Goal: Transaction & Acquisition: Purchase product/service

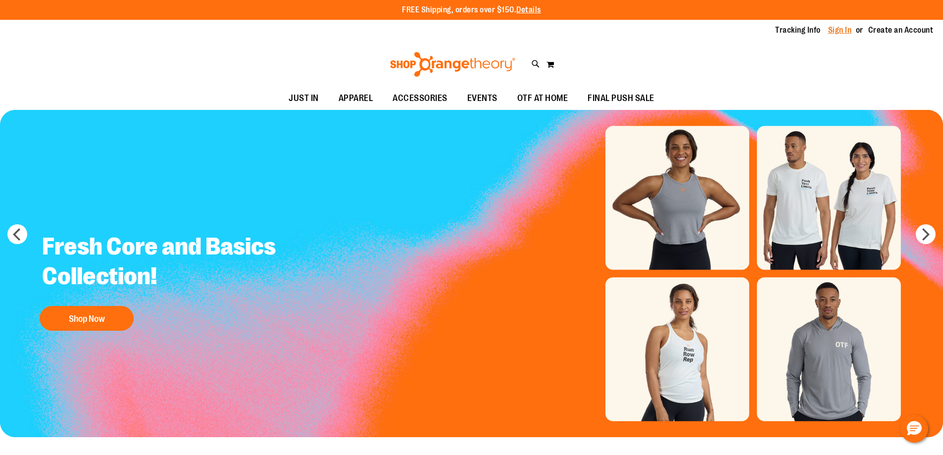
type input "**********"
click at [842, 27] on link "Sign In" at bounding box center [840, 30] width 24 height 11
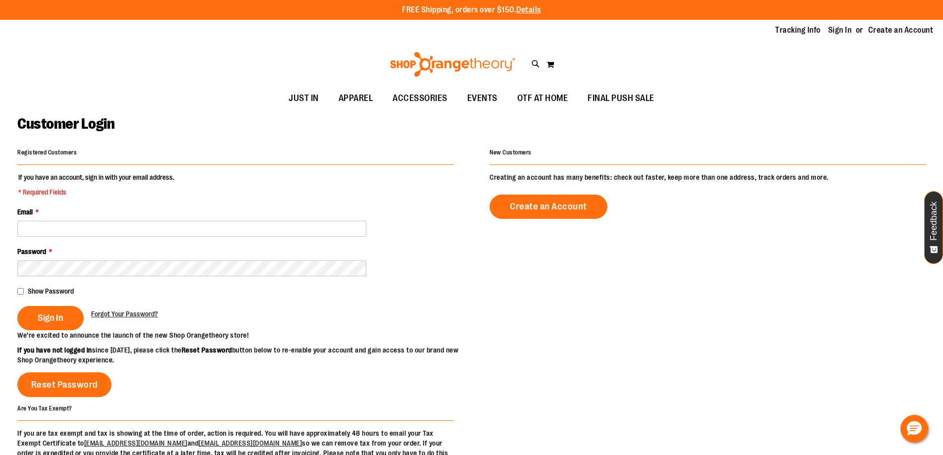
drag, startPoint x: 162, startPoint y: 230, endPoint x: 160, endPoint y: 237, distance: 6.6
click at [162, 230] on input "Email *" at bounding box center [191, 229] width 349 height 16
type input "**********"
click at [45, 317] on span "Sign In" at bounding box center [51, 317] width 26 height 11
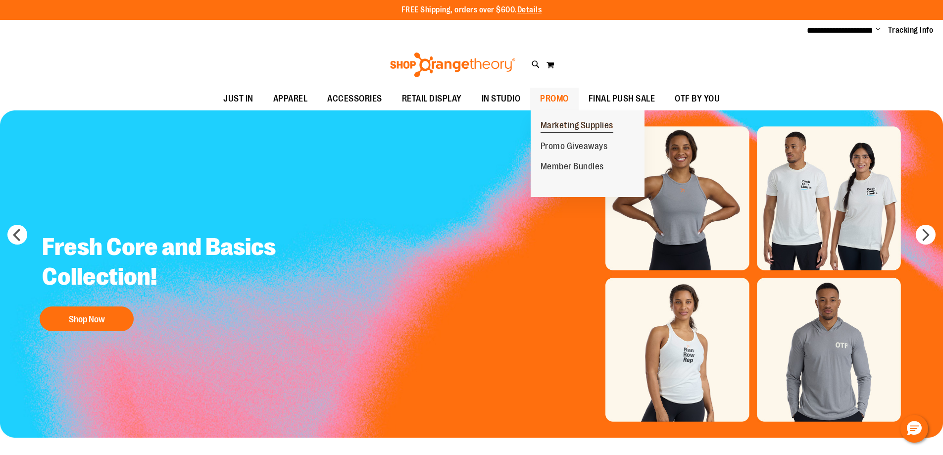
type input "**********"
click at [579, 127] on span "Marketing Supplies" at bounding box center [577, 126] width 73 height 12
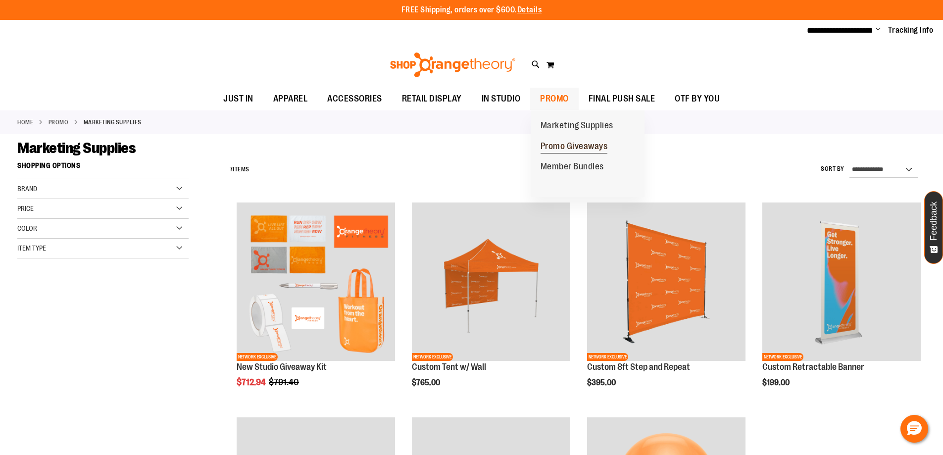
type input "**********"
click at [567, 146] on span "Promo Giveaways" at bounding box center [574, 147] width 67 height 12
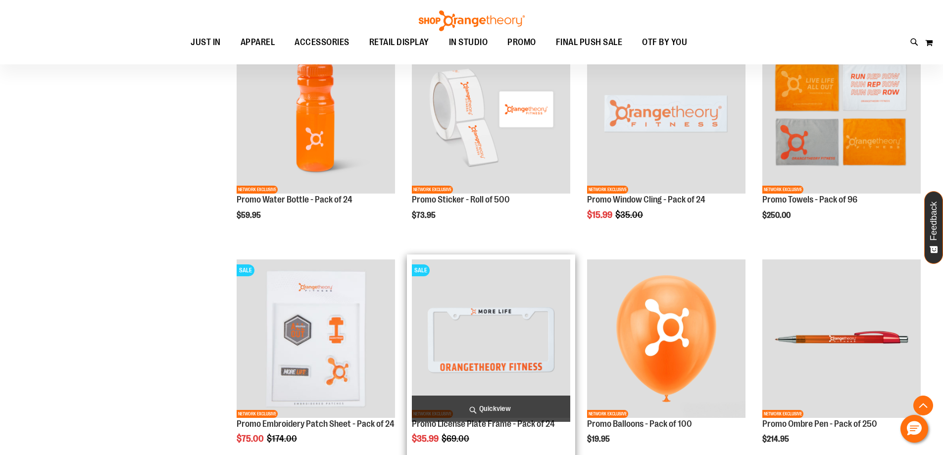
scroll to position [743, 0]
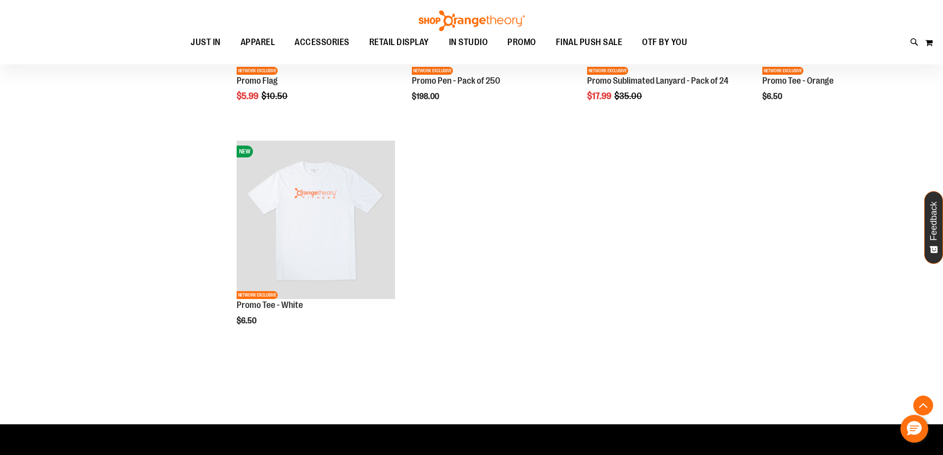
scroll to position [1534, 0]
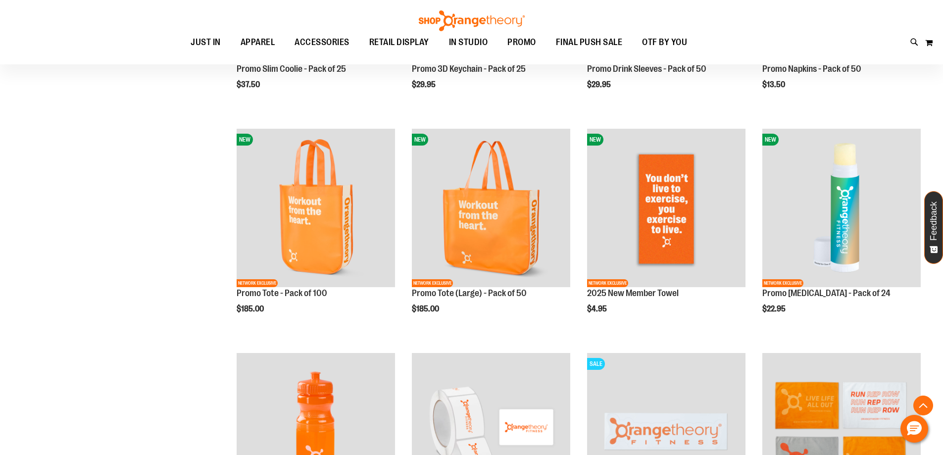
scroll to position [445, 0]
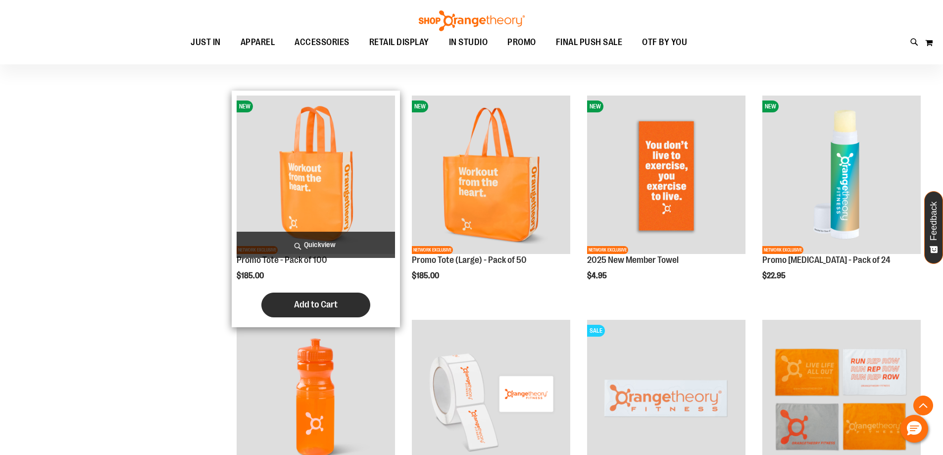
type input "**********"
click at [319, 306] on span "Add to Cart" at bounding box center [316, 304] width 44 height 11
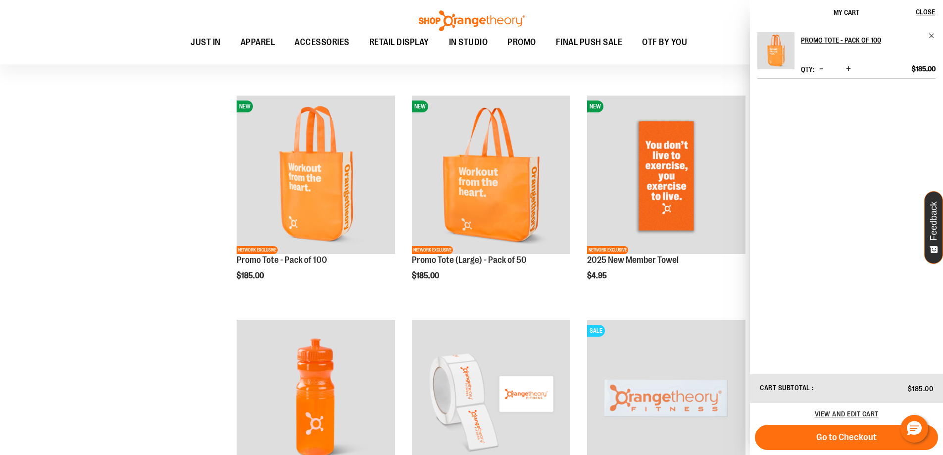
drag, startPoint x: 142, startPoint y: 240, endPoint x: 150, endPoint y: 236, distance: 8.9
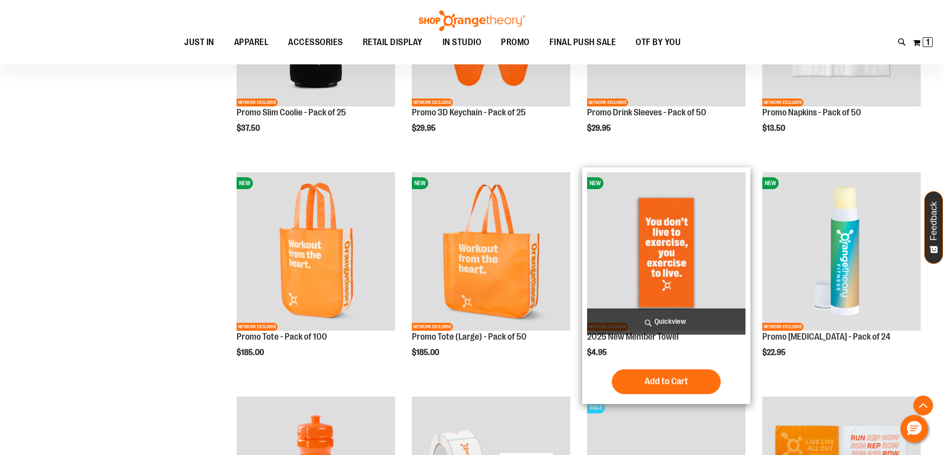
scroll to position [198, 0]
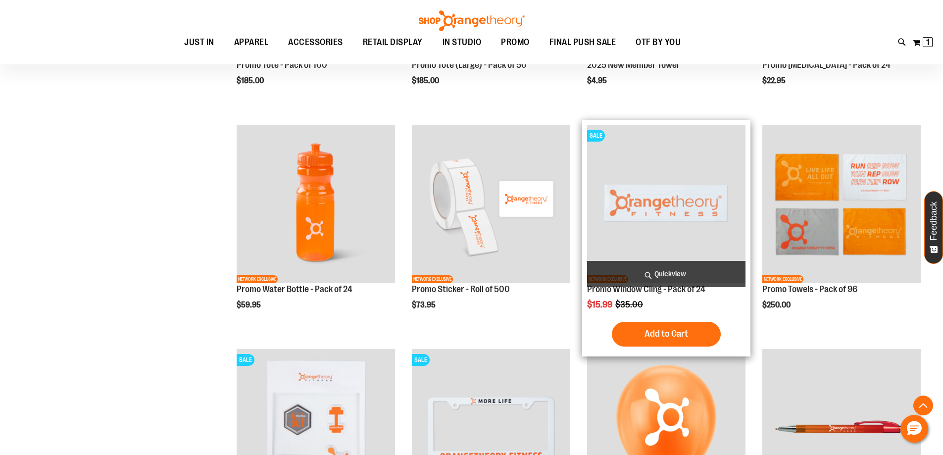
scroll to position [643, 0]
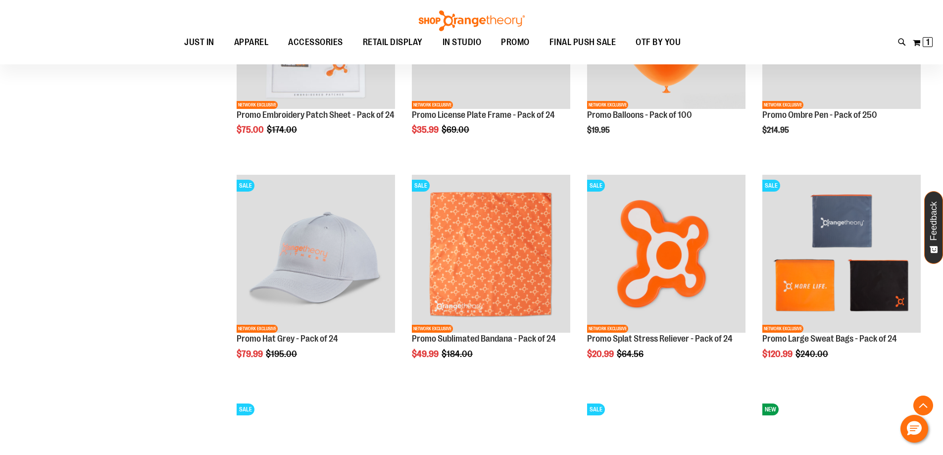
scroll to position [989, 0]
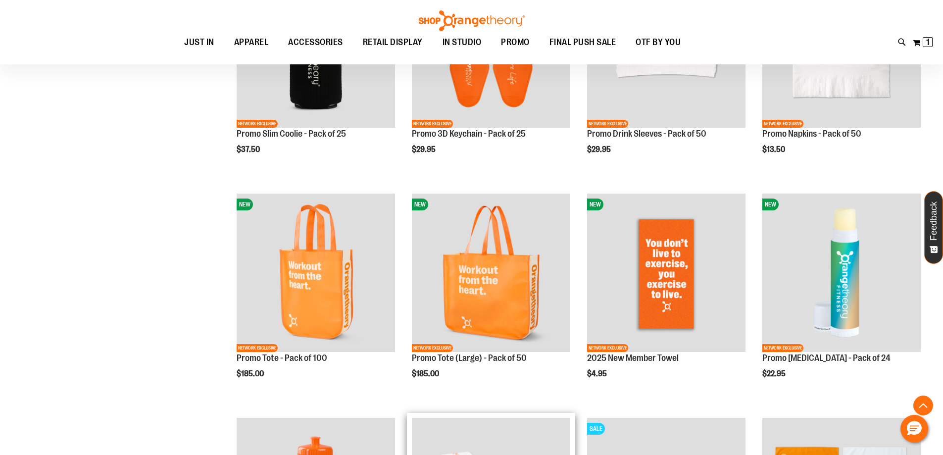
scroll to position [346, 0]
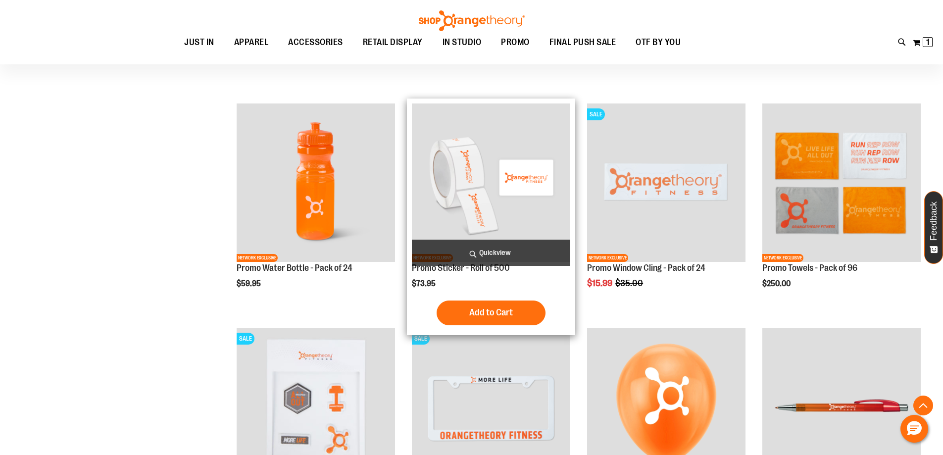
scroll to position [693, 0]
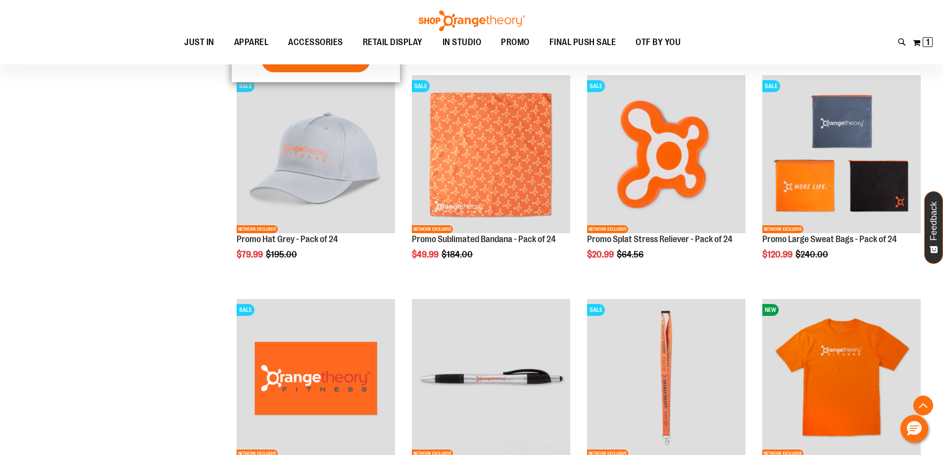
scroll to position [1188, 0]
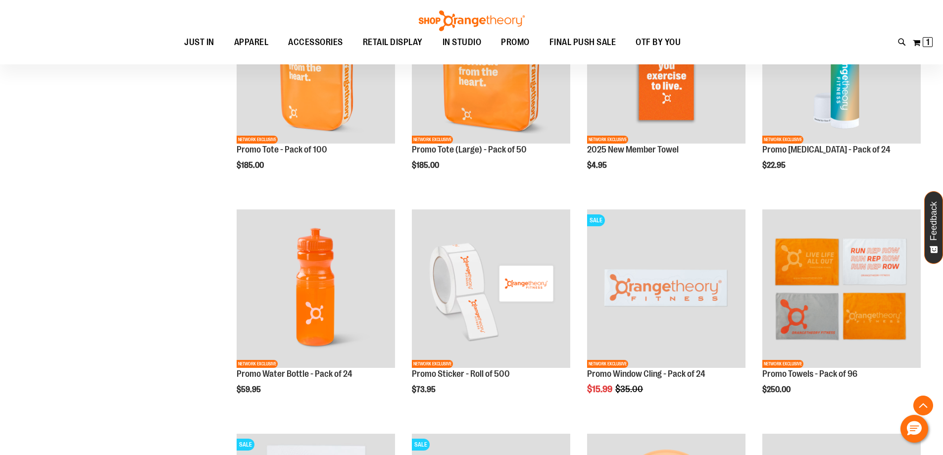
scroll to position [544, 0]
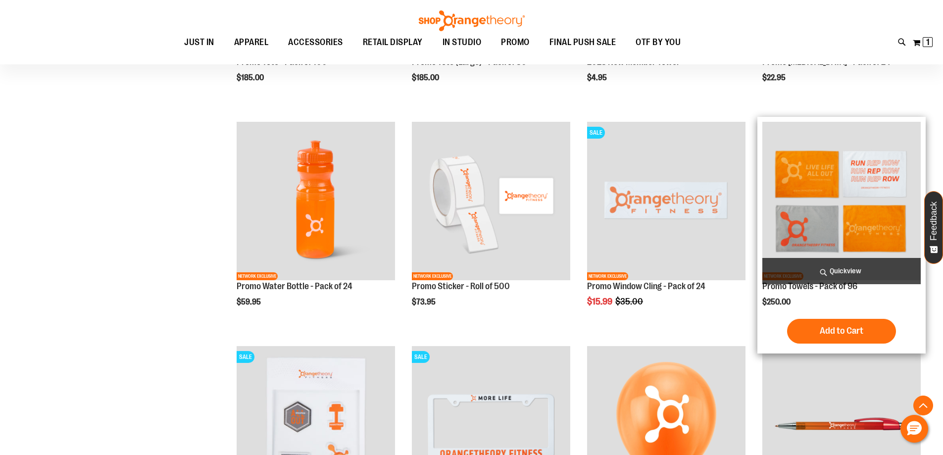
scroll to position [594, 0]
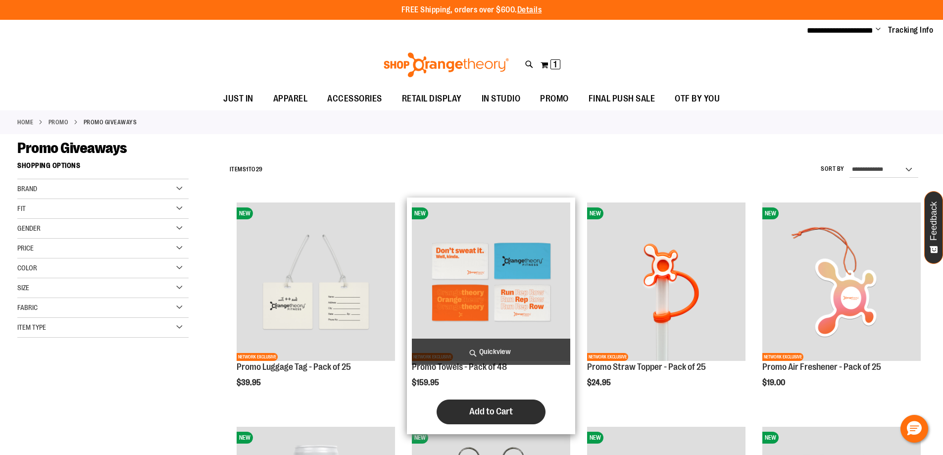
click at [498, 407] on span "Add to Cart" at bounding box center [491, 411] width 44 height 11
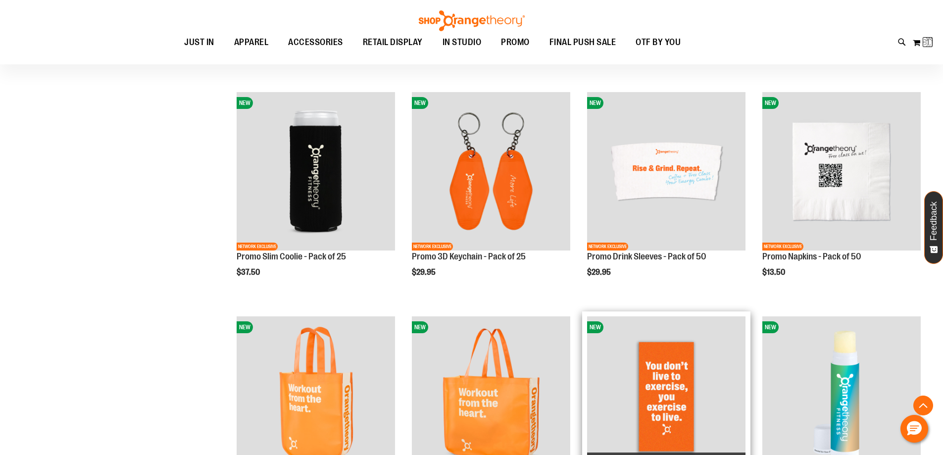
scroll to position [247, 0]
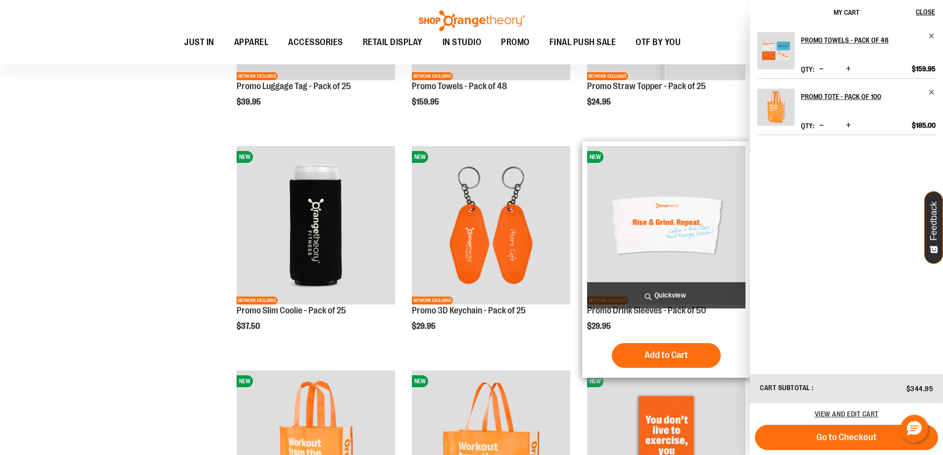
scroll to position [218, 0]
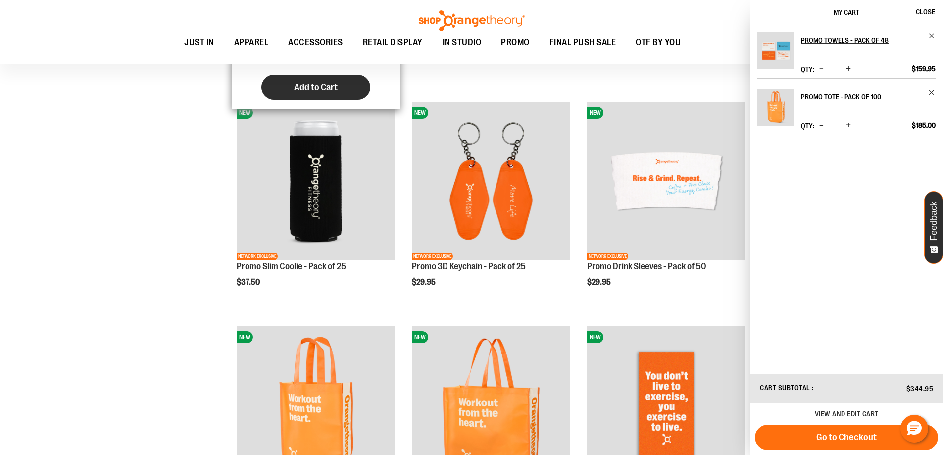
scroll to position [20, 0]
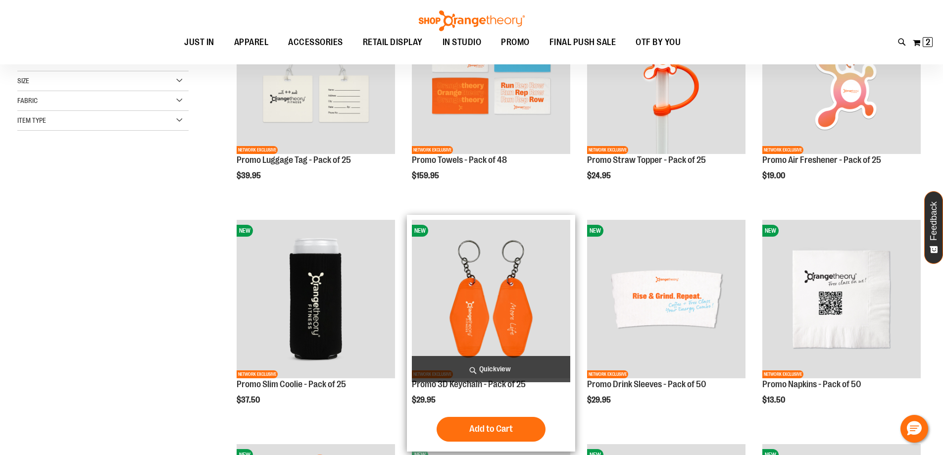
scroll to position [169, 0]
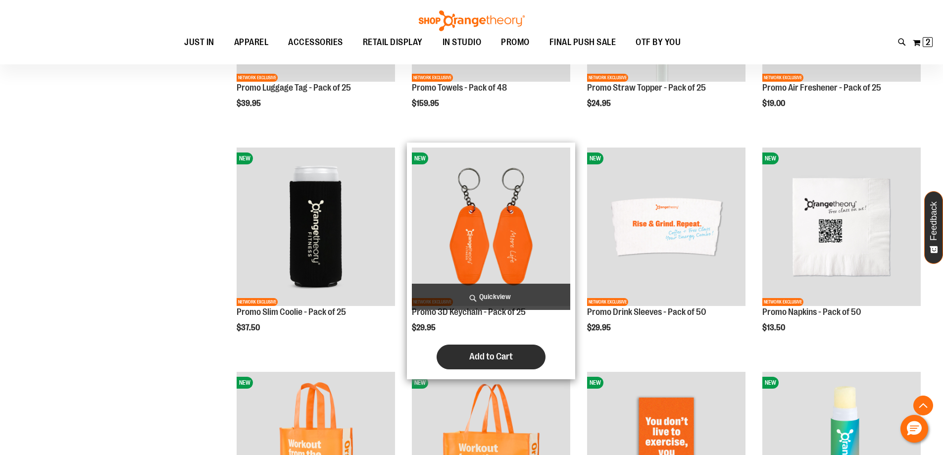
click at [507, 359] on span "Add to Cart" at bounding box center [491, 356] width 44 height 11
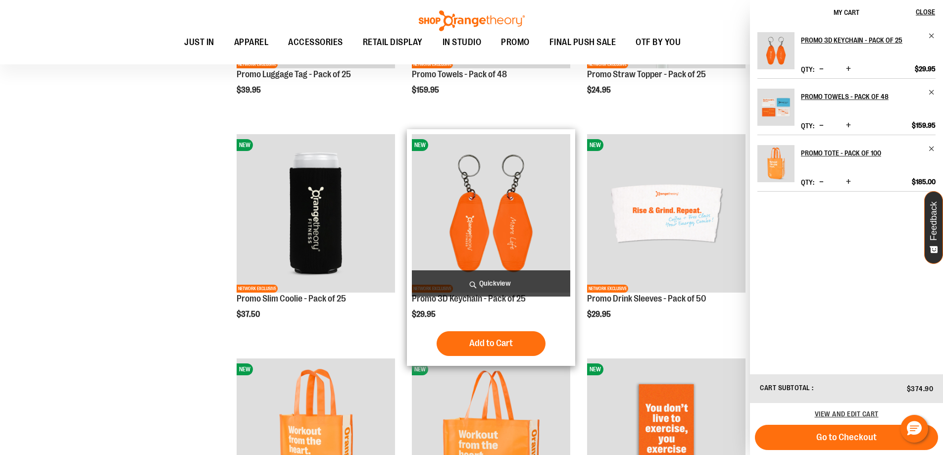
scroll to position [169, 0]
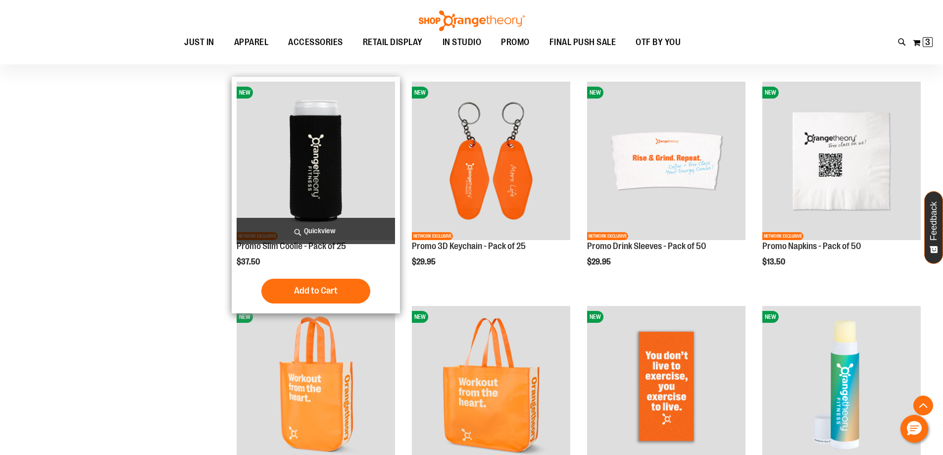
scroll to position [169, 0]
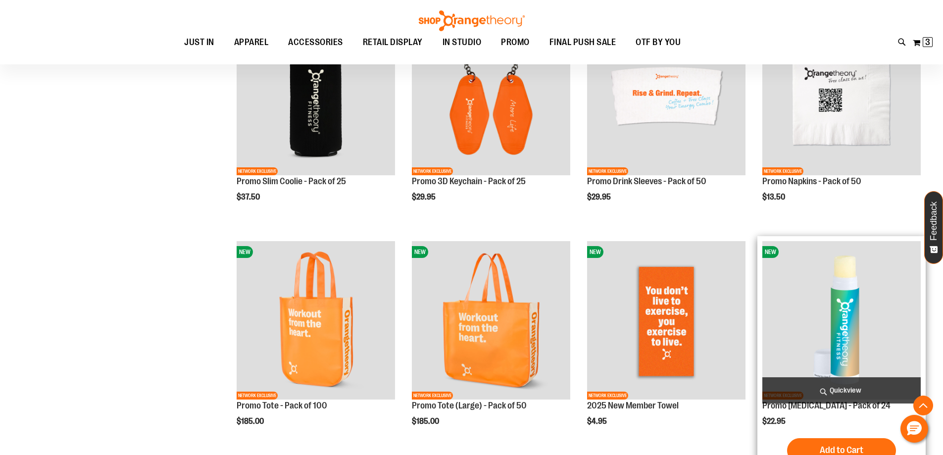
scroll to position [317, 0]
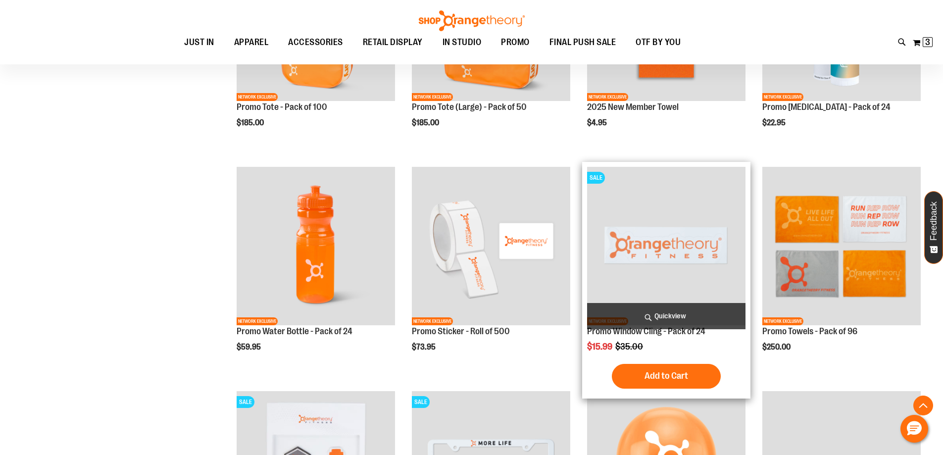
scroll to position [615, 0]
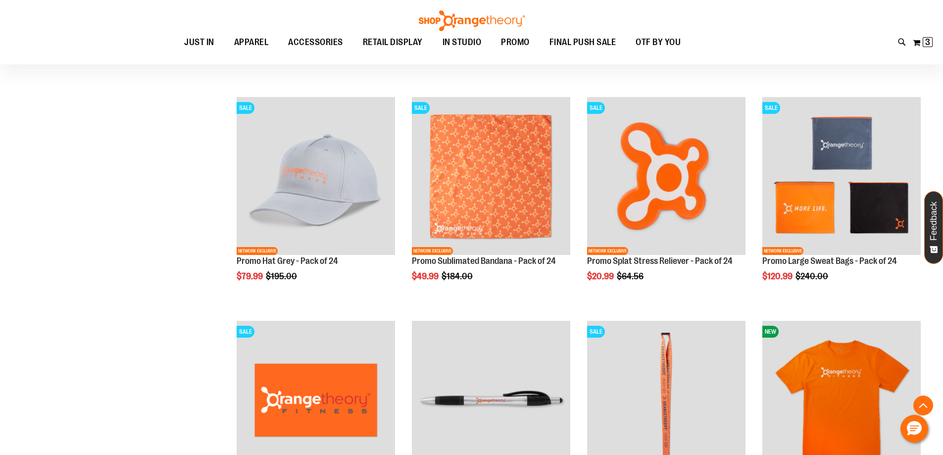
scroll to position [1110, 0]
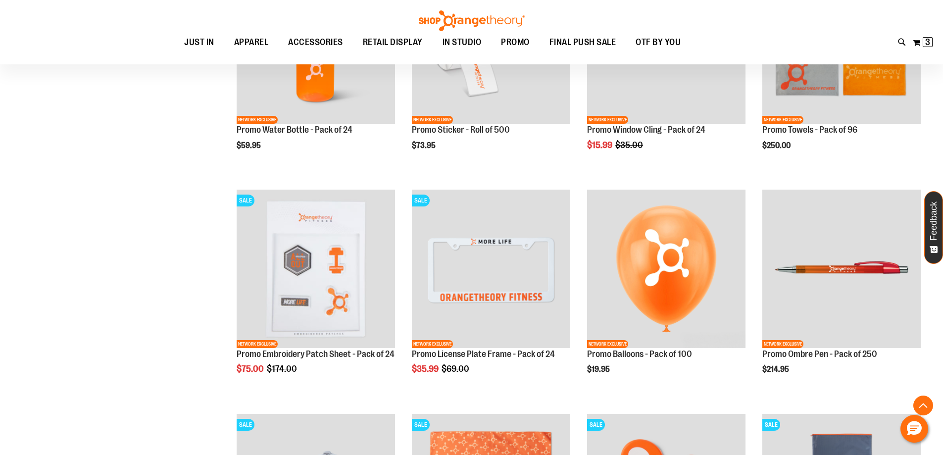
scroll to position [664, 0]
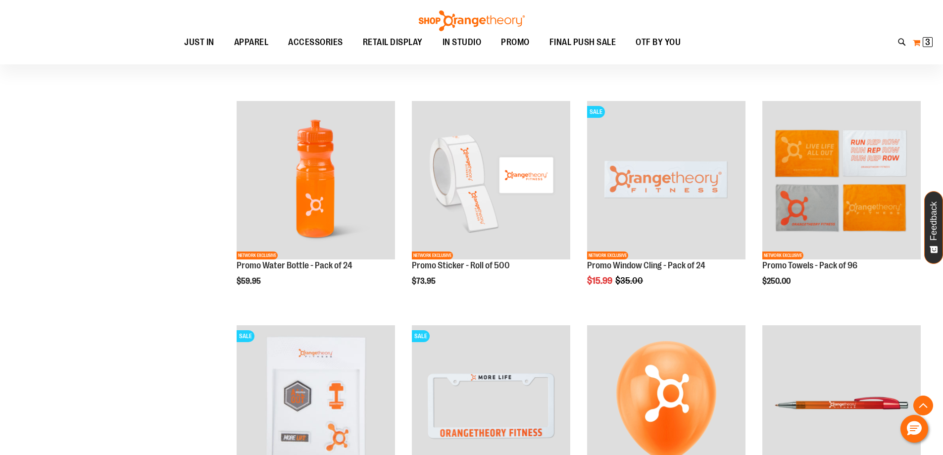
click at [929, 39] on span "3" at bounding box center [928, 42] width 5 height 10
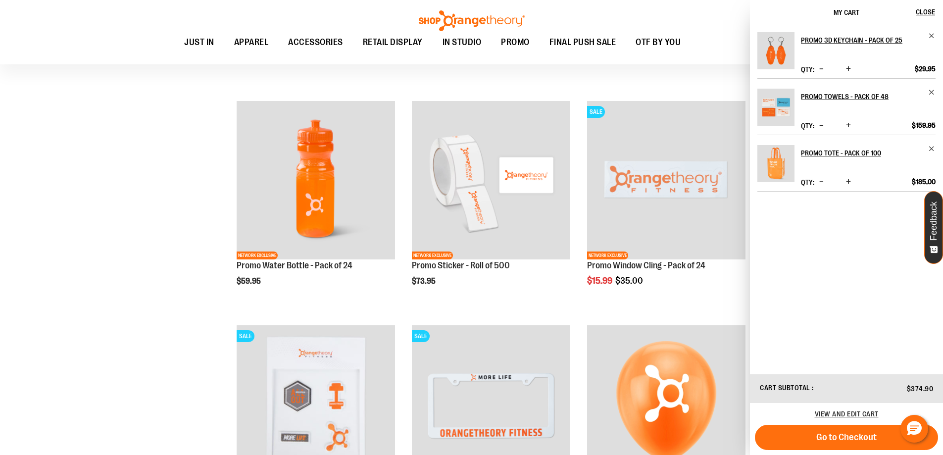
click at [62, 225] on div "**********" at bounding box center [471, 329] width 909 height 1894
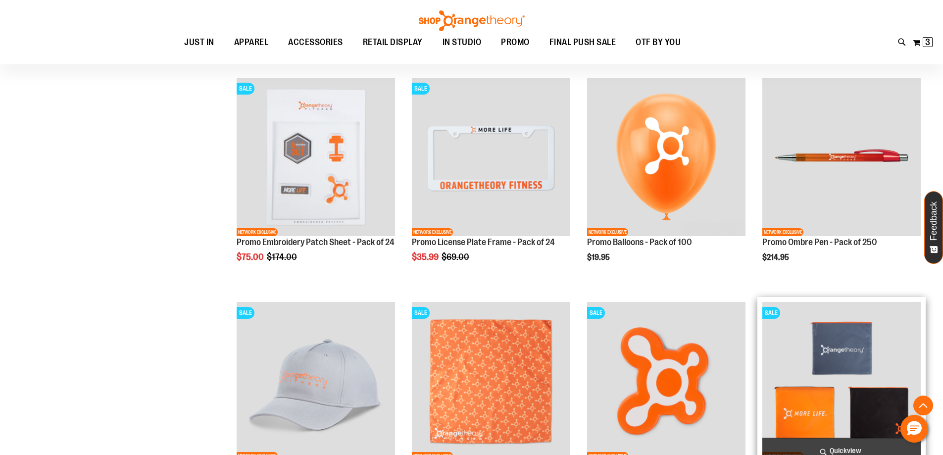
scroll to position [961, 0]
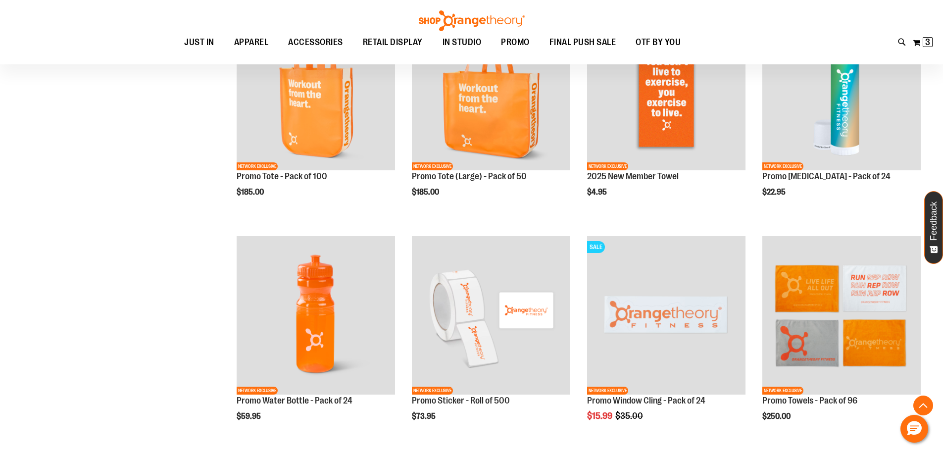
scroll to position [516, 0]
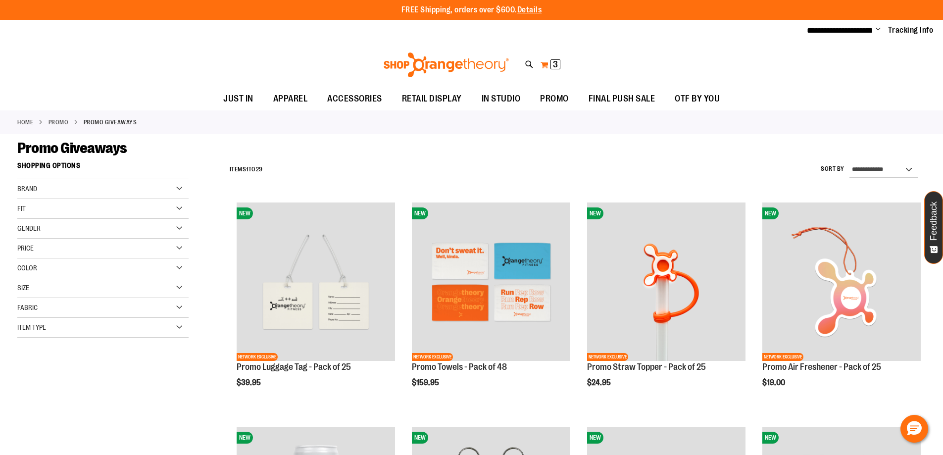
click at [555, 65] on span "3" at bounding box center [555, 64] width 5 height 10
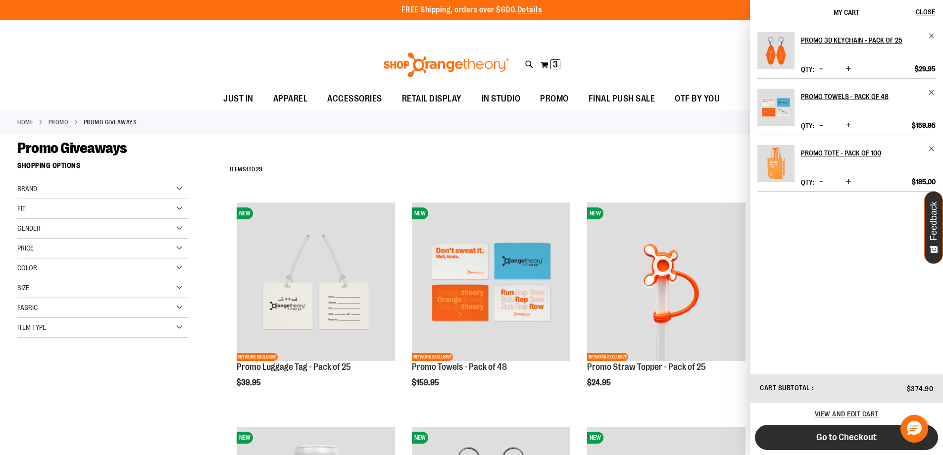
click at [865, 442] on span "Go to Checkout" at bounding box center [847, 437] width 60 height 11
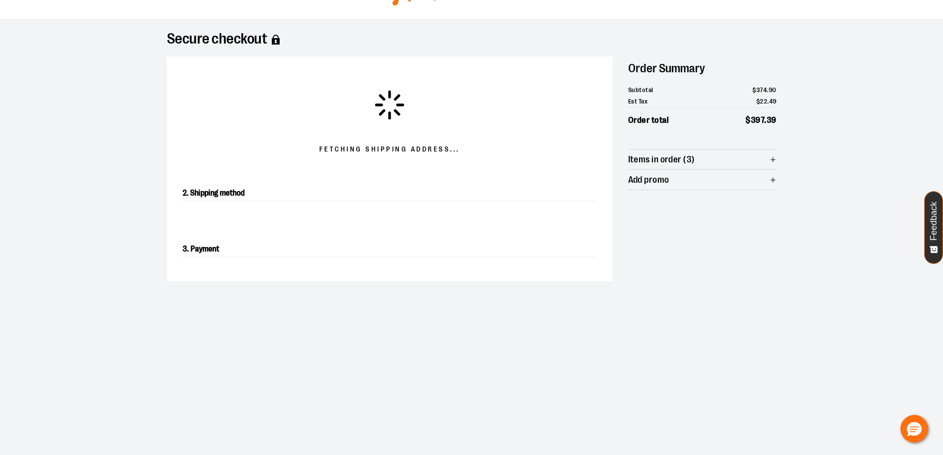
scroll to position [50, 0]
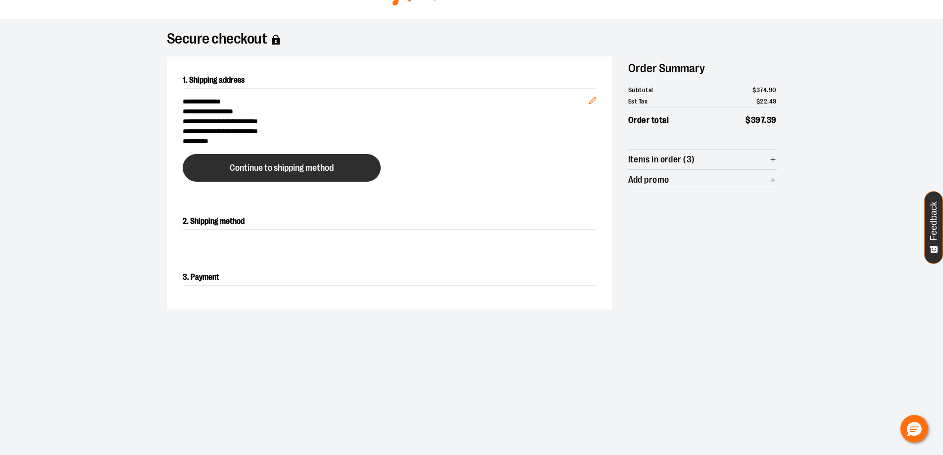
click at [311, 173] on button "Continue to shipping method" at bounding box center [282, 168] width 198 height 28
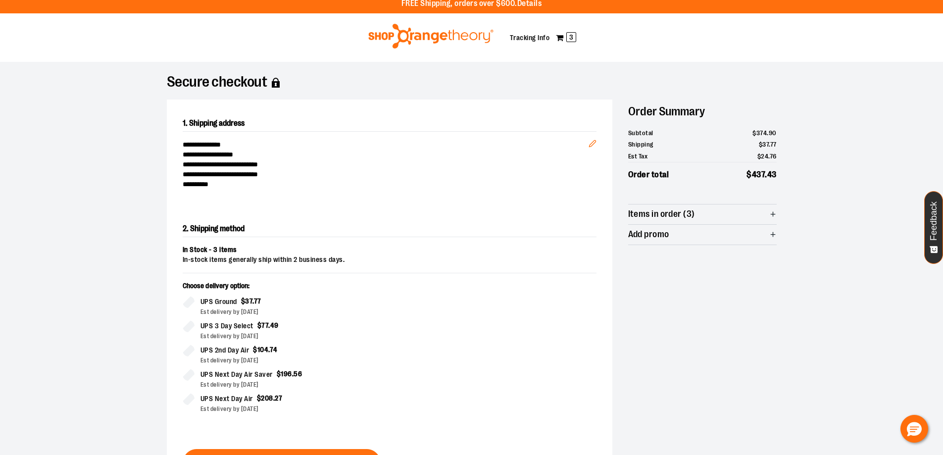
scroll to position [0, 0]
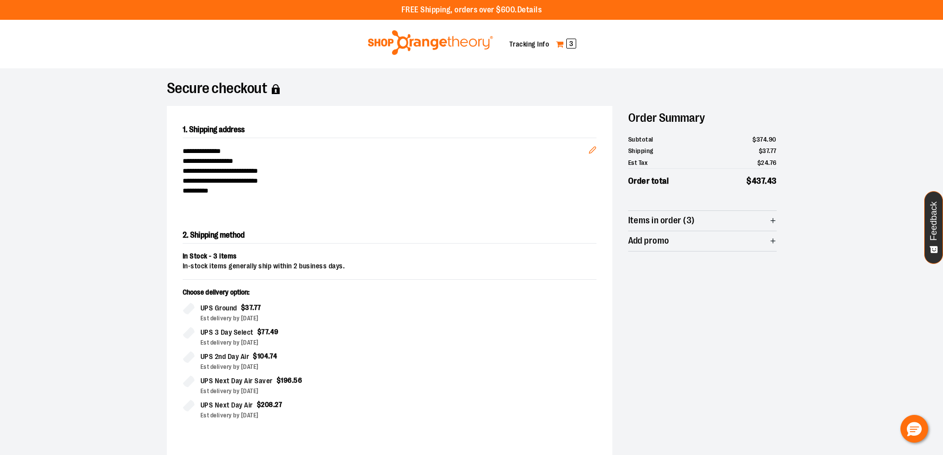
click at [568, 45] on span "3" at bounding box center [572, 44] width 10 height 10
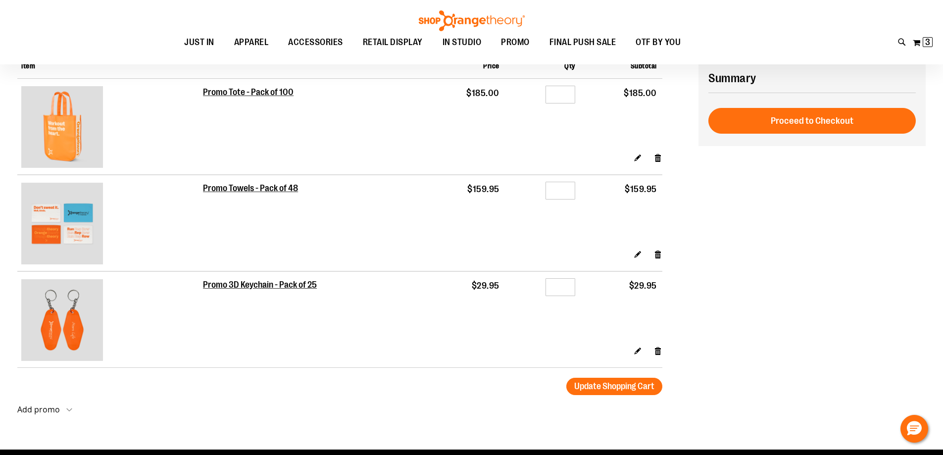
scroll to position [96, 0]
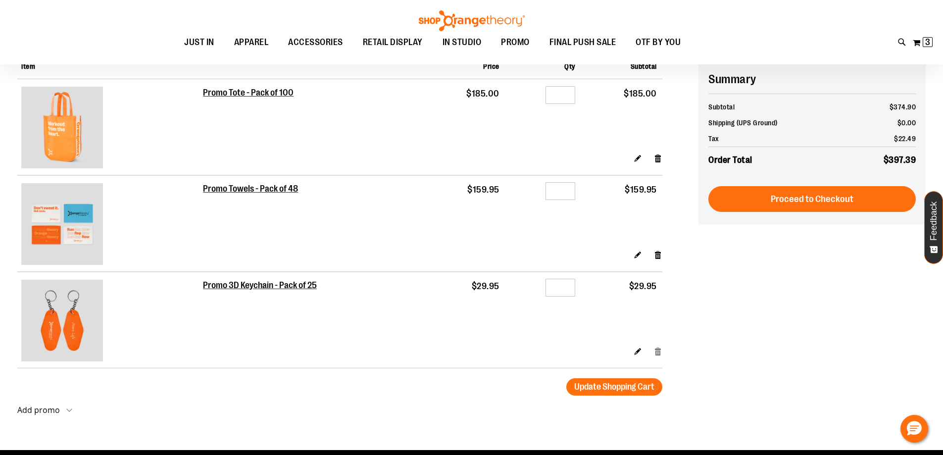
type input "**********"
click at [662, 354] on link "Remove item" at bounding box center [658, 351] width 8 height 10
click at [659, 352] on link "Remove item" at bounding box center [658, 351] width 8 height 10
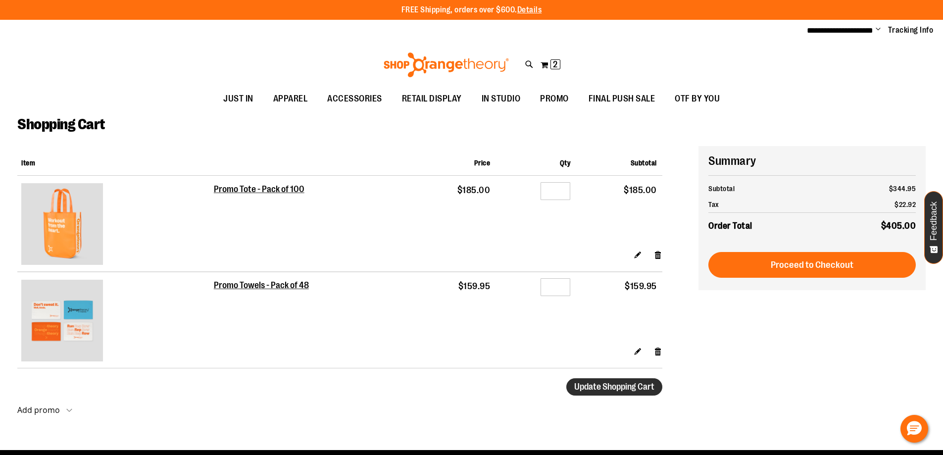
drag, startPoint x: 0, startPoint y: 0, endPoint x: 627, endPoint y: 388, distance: 737.8
click at [627, 388] on span "Update Shopping Cart" at bounding box center [614, 387] width 80 height 10
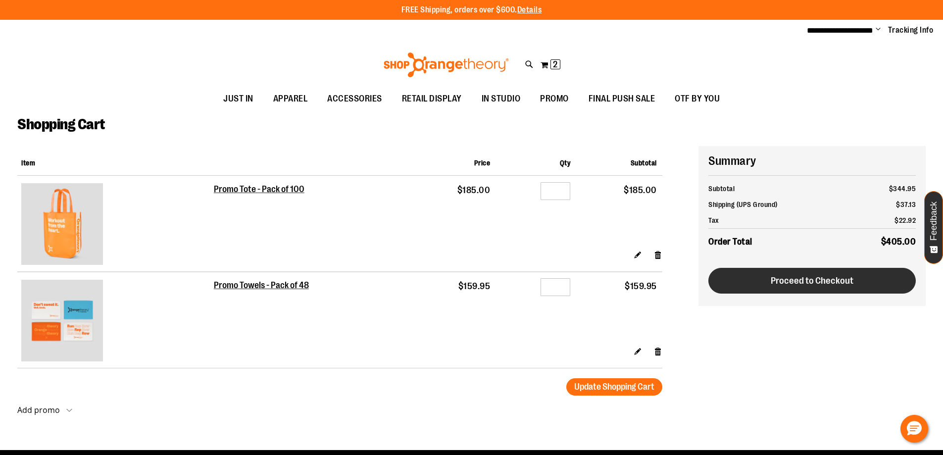
type input "**********"
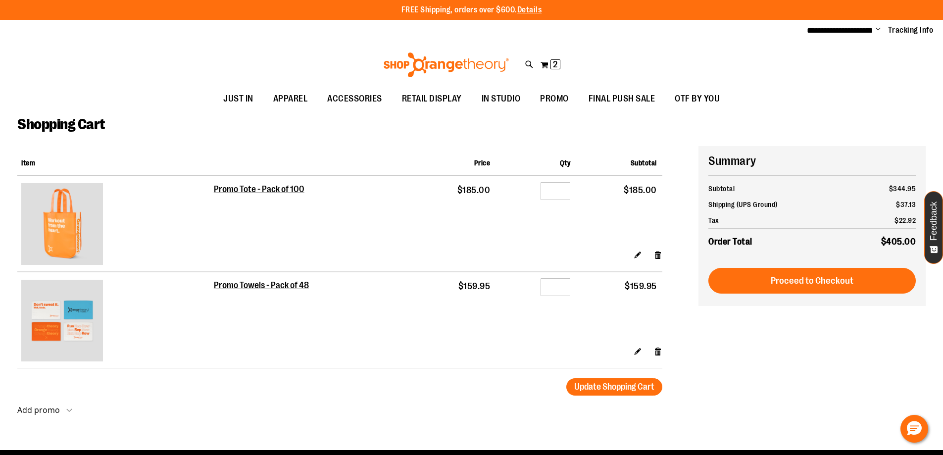
click at [830, 279] on span "Proceed to Checkout" at bounding box center [812, 280] width 83 height 11
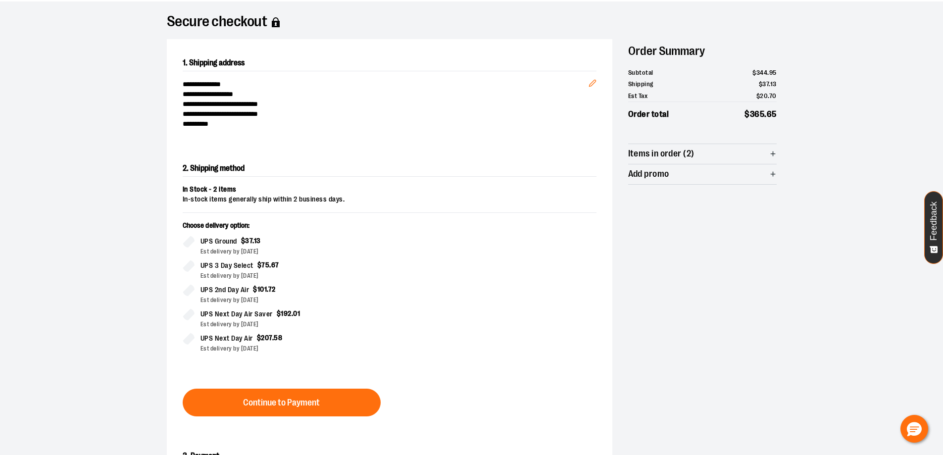
scroll to position [50, 0]
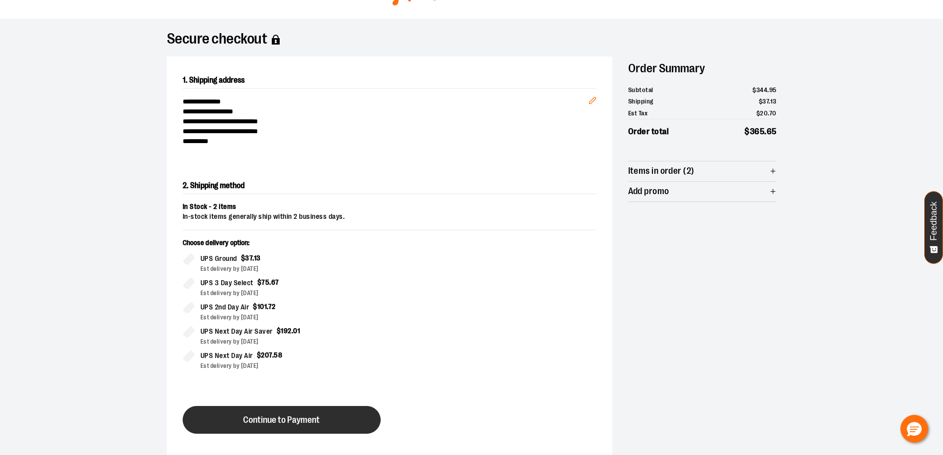
click at [307, 424] on span "Continue to Payment" at bounding box center [281, 419] width 77 height 9
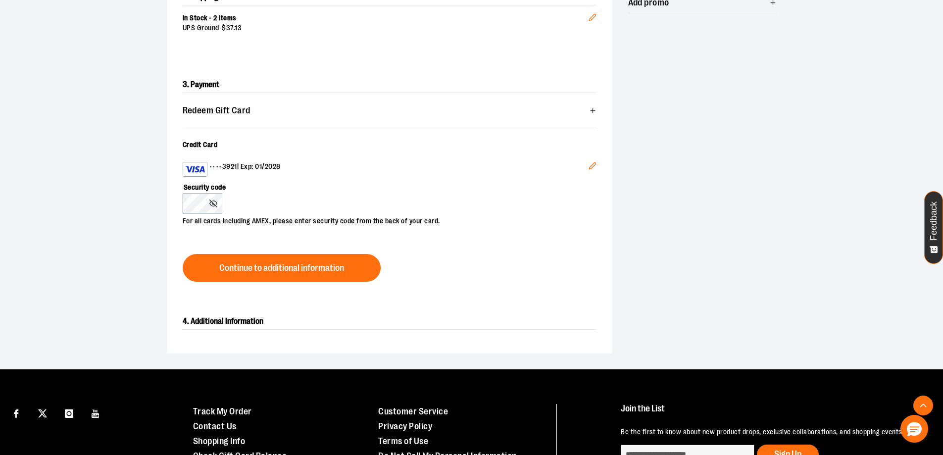
scroll to position [248, 0]
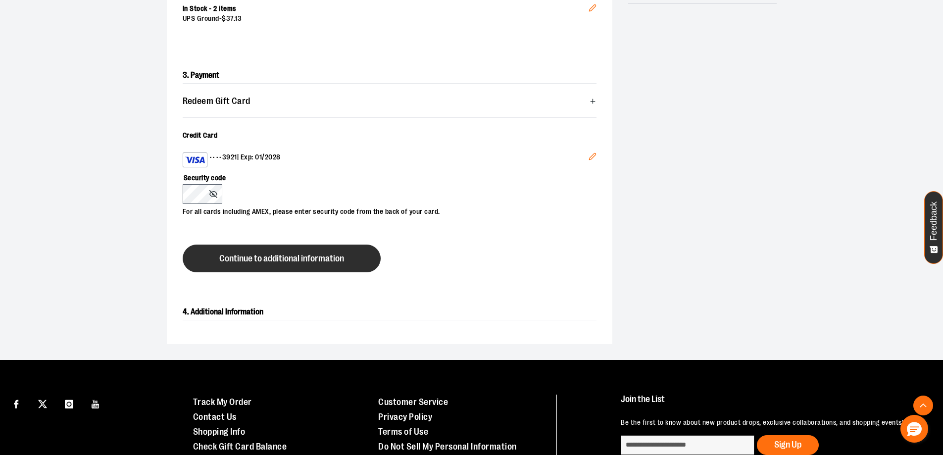
click at [298, 258] on span "Continue to additional information" at bounding box center [281, 258] width 125 height 9
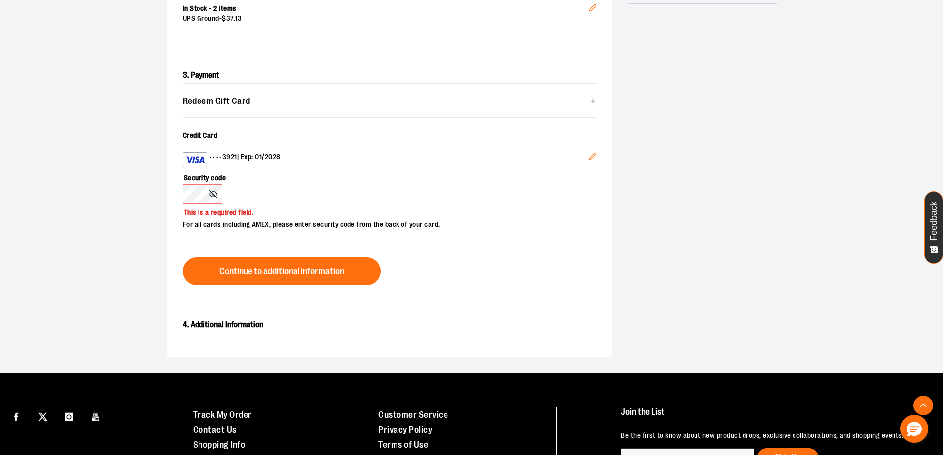
click at [327, 176] on label "Security code" at bounding box center [385, 175] width 404 height 17
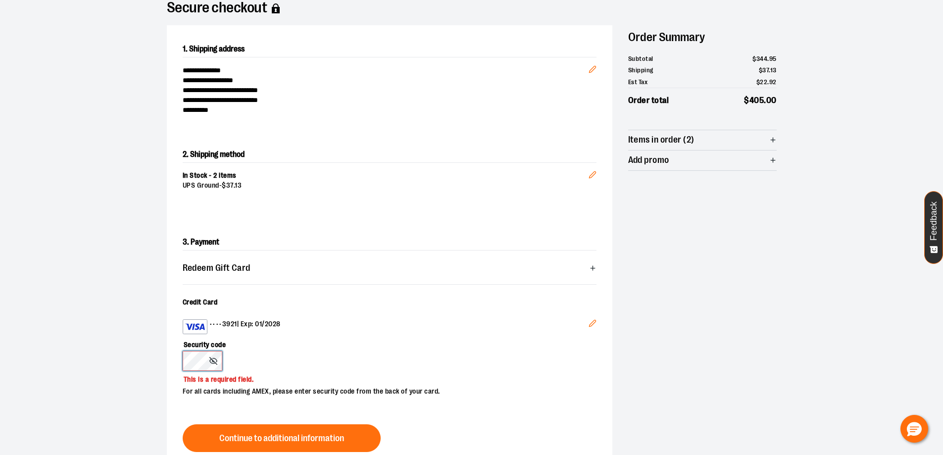
scroll to position [149, 0]
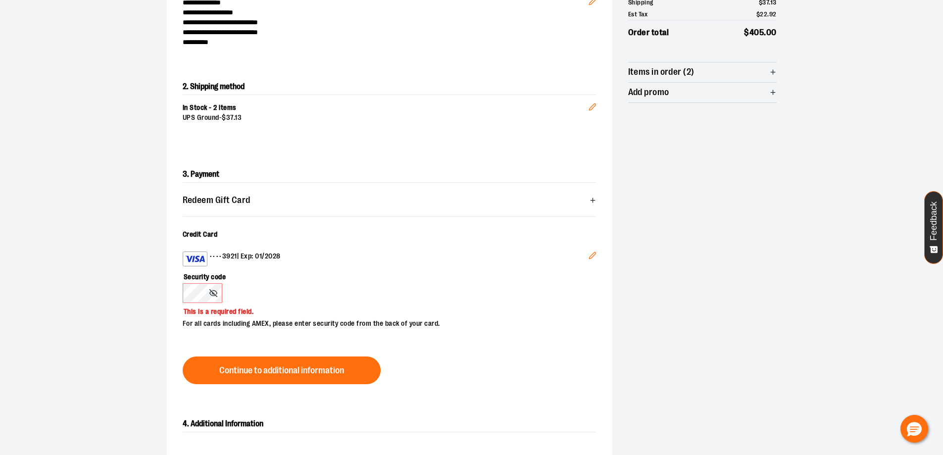
click at [230, 235] on label "Credit Card" at bounding box center [390, 235] width 414 height 10
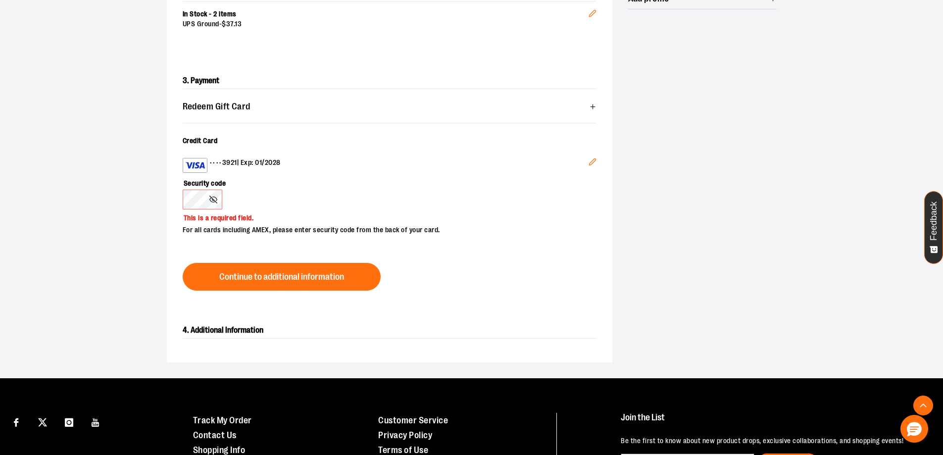
scroll to position [248, 0]
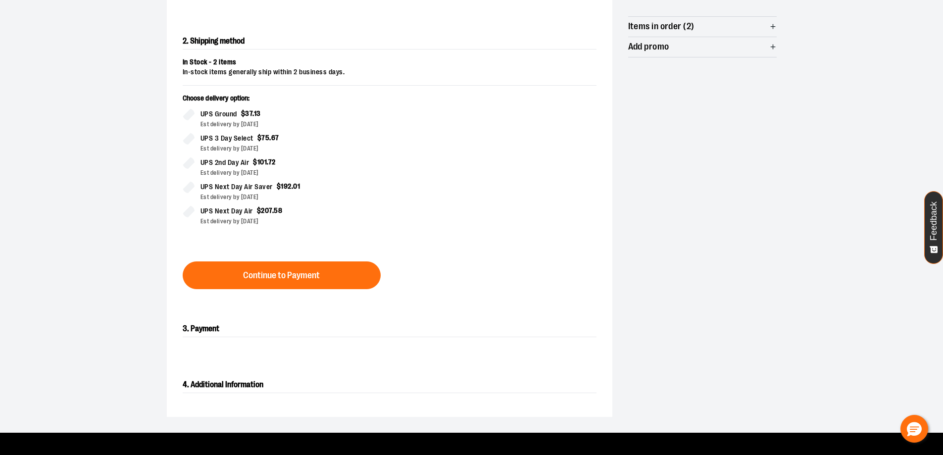
scroll to position [198, 0]
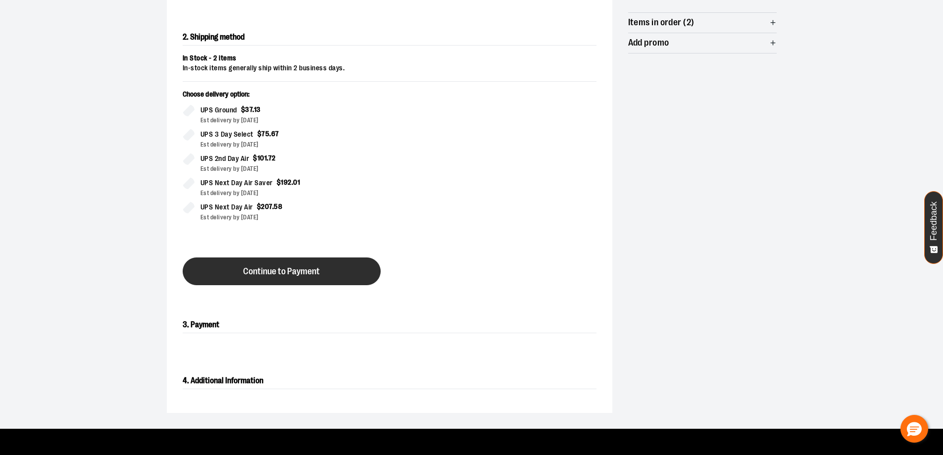
click at [295, 274] on span "Continue to Payment" at bounding box center [281, 271] width 77 height 9
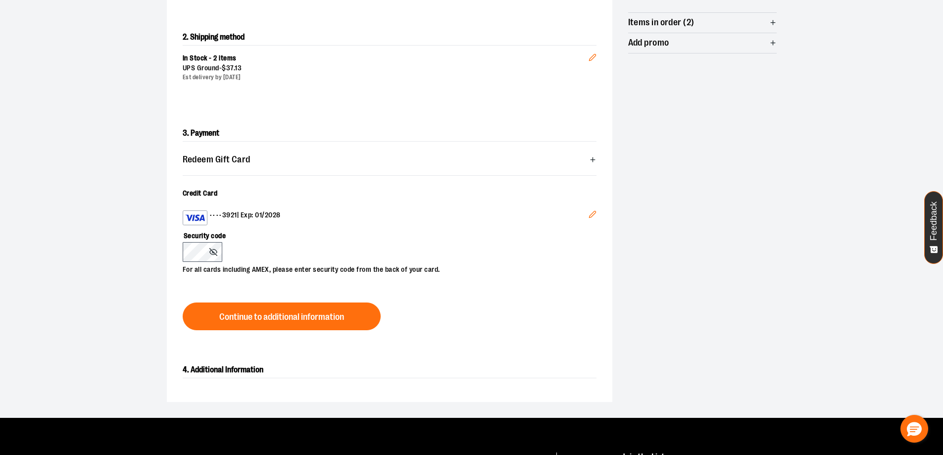
click at [253, 212] on div "•••• 3921 | Exp: 01/2028" at bounding box center [386, 217] width 406 height 15
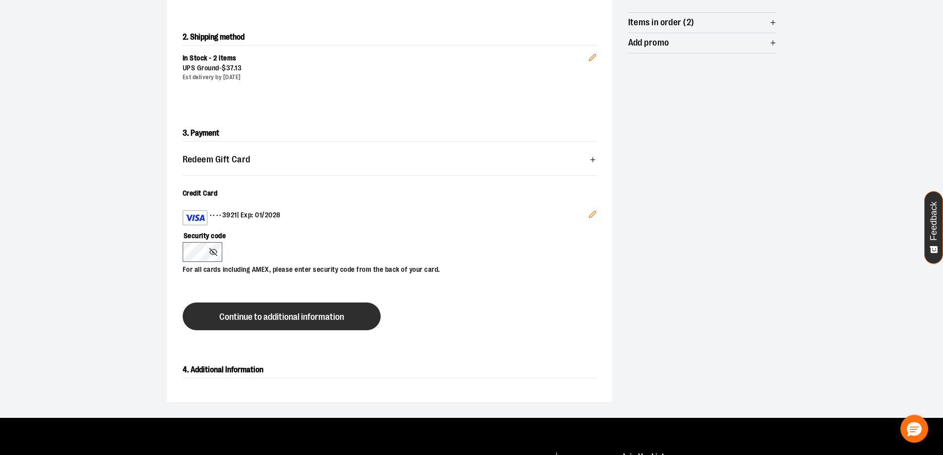
click at [299, 316] on span "Continue to additional information" at bounding box center [281, 316] width 125 height 9
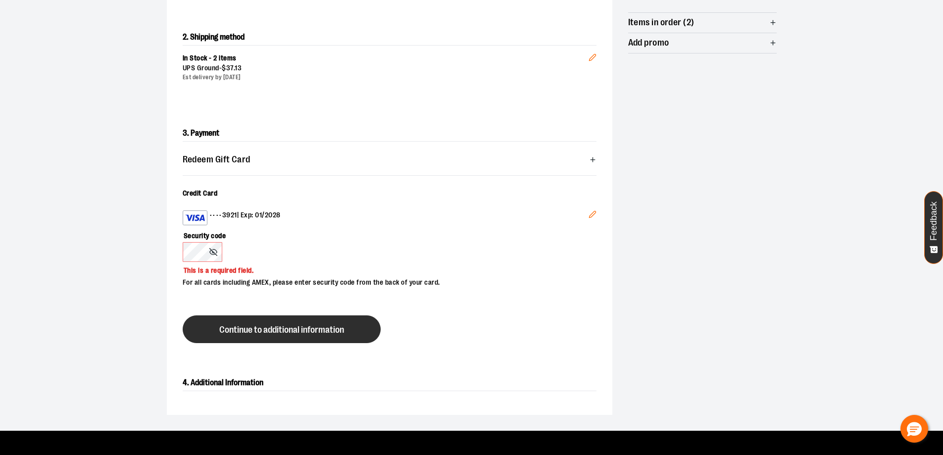
click at [299, 316] on button "Continue to additional information" at bounding box center [282, 329] width 198 height 28
